Goal: Find specific page/section: Locate a particular part of the current website

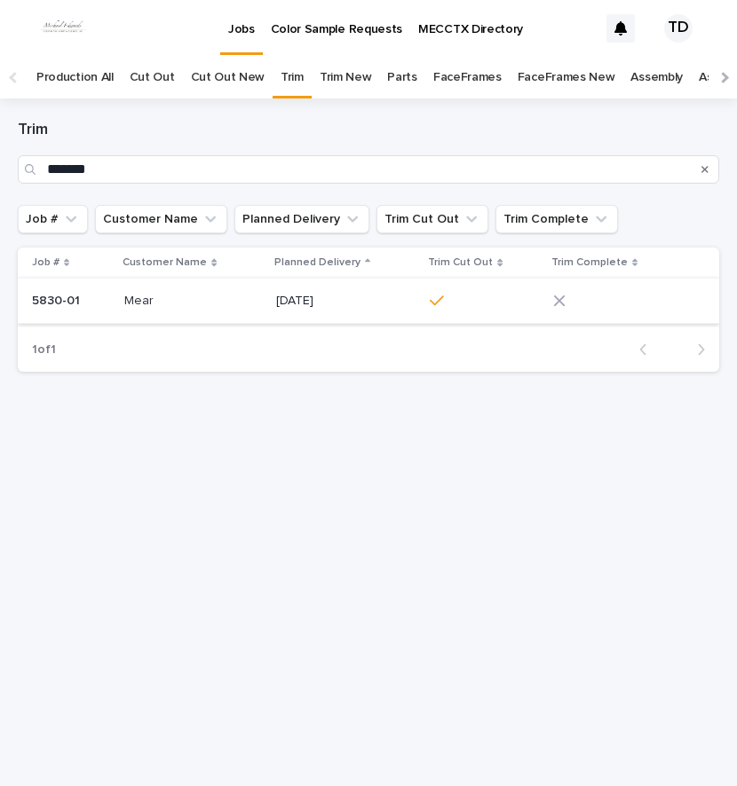
type input "*******"
click at [559, 302] on icon at bounding box center [560, 302] width 12 height 12
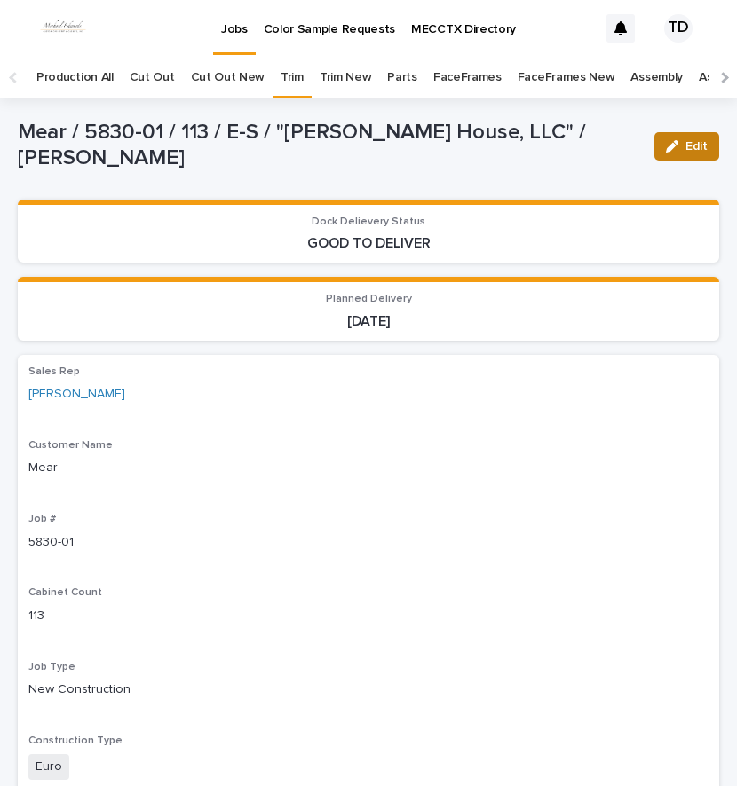
click at [688, 148] on span "Edit" at bounding box center [696, 146] width 22 height 12
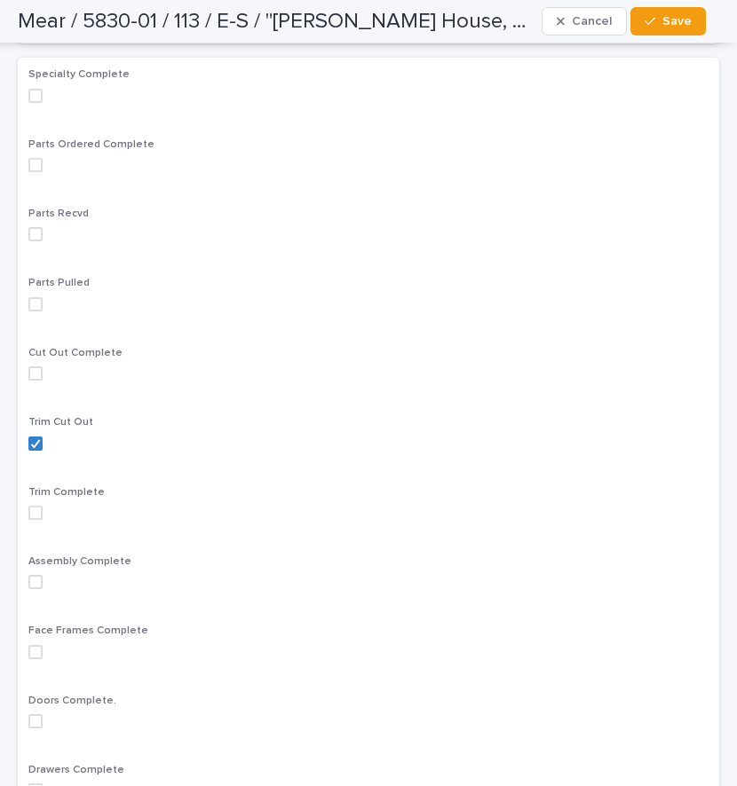
scroll to position [1065, 0]
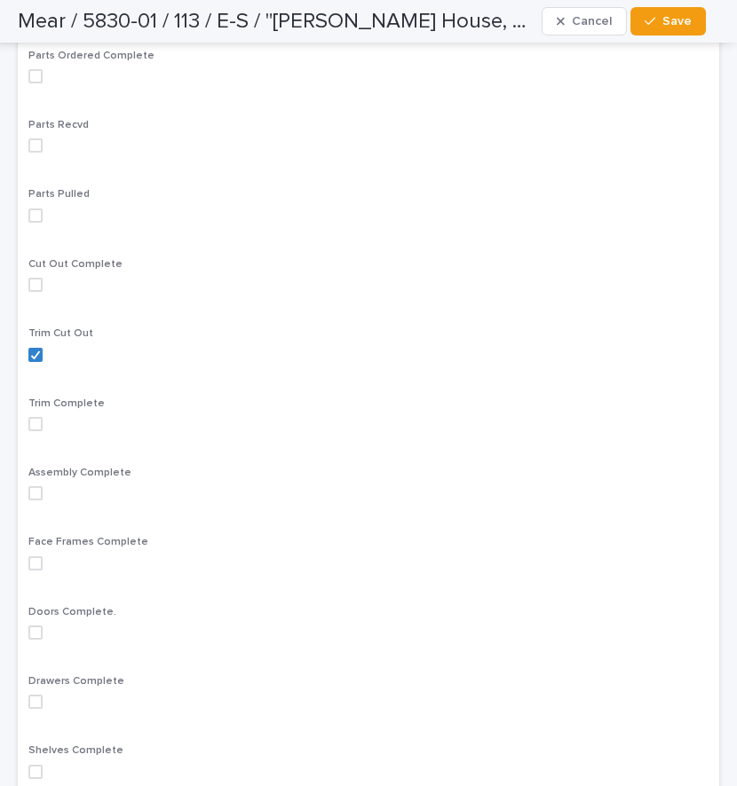
click at [31, 425] on span at bounding box center [35, 424] width 14 height 14
click at [675, 20] on span "Save" at bounding box center [676, 21] width 29 height 12
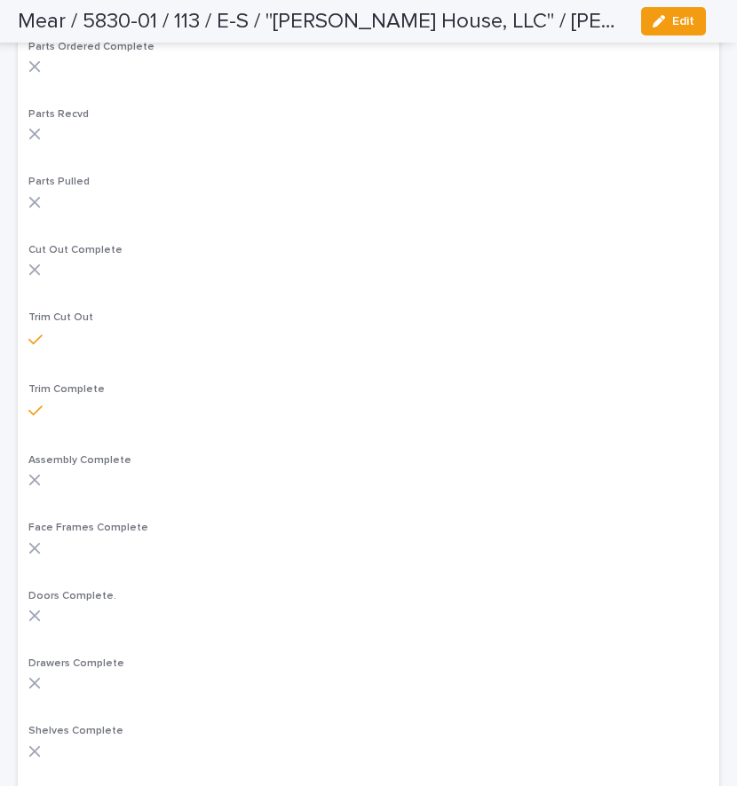
click at [675, 20] on span "Edit" at bounding box center [683, 21] width 22 height 12
